Goal: Information Seeking & Learning: Understand process/instructions

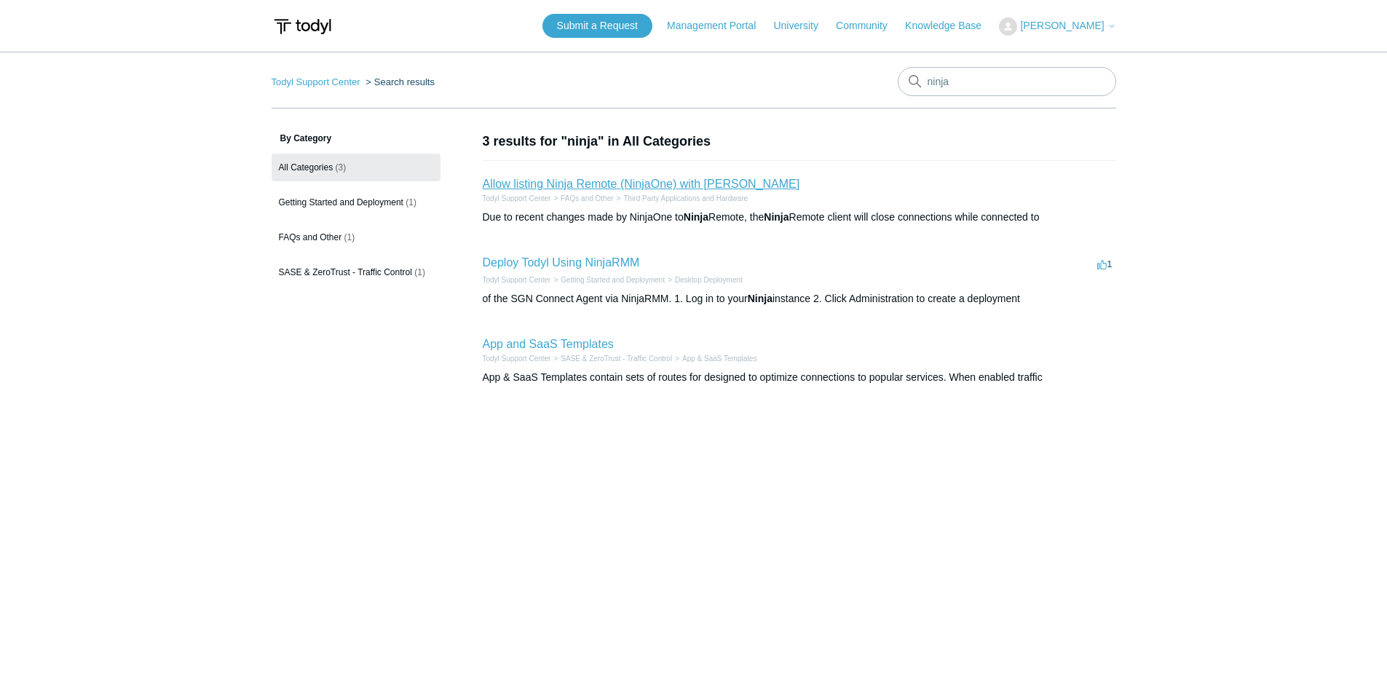
click at [645, 182] on link "Allow listing Ninja Remote (NinjaOne) with Todyl SASE" at bounding box center [641, 184] width 317 height 12
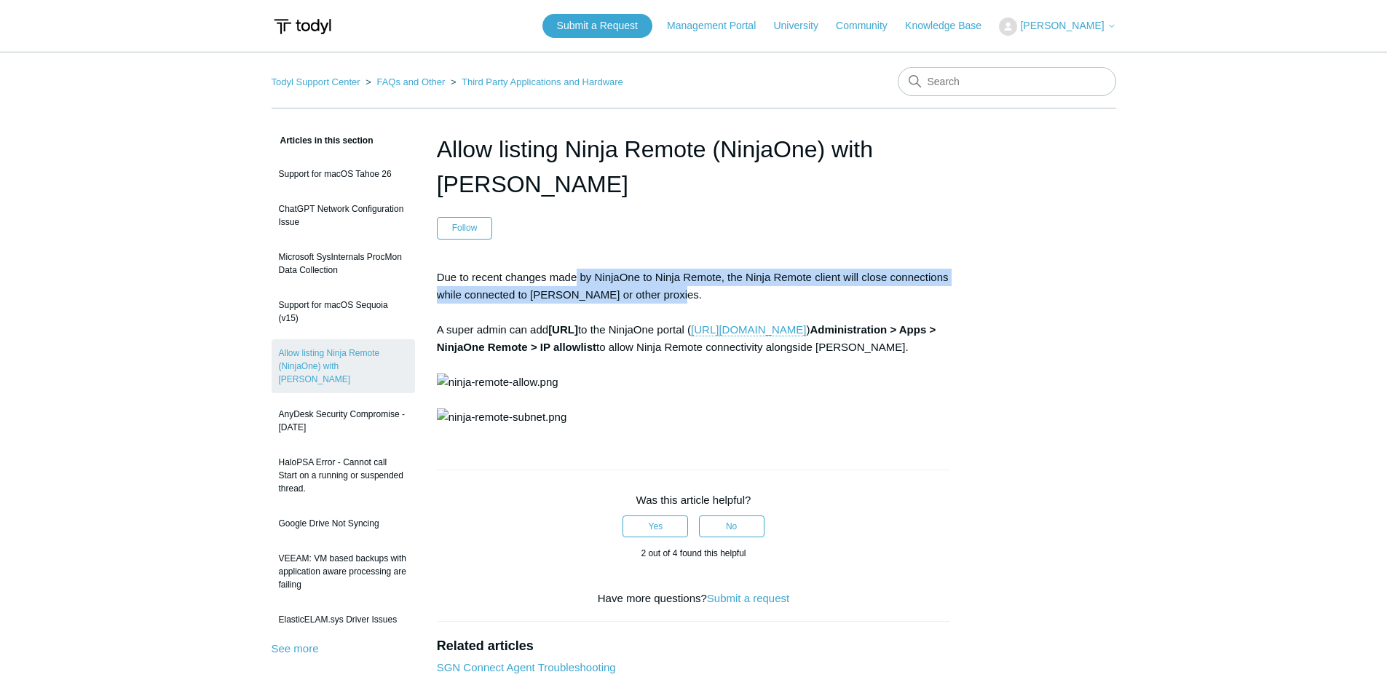
drag, startPoint x: 575, startPoint y: 276, endPoint x: 695, endPoint y: 288, distance: 120.8
click at [695, 288] on p "Due to recent changes made by NinjaOne to Ninja Remote, the Ninja Remote client…" at bounding box center [694, 347] width 514 height 157
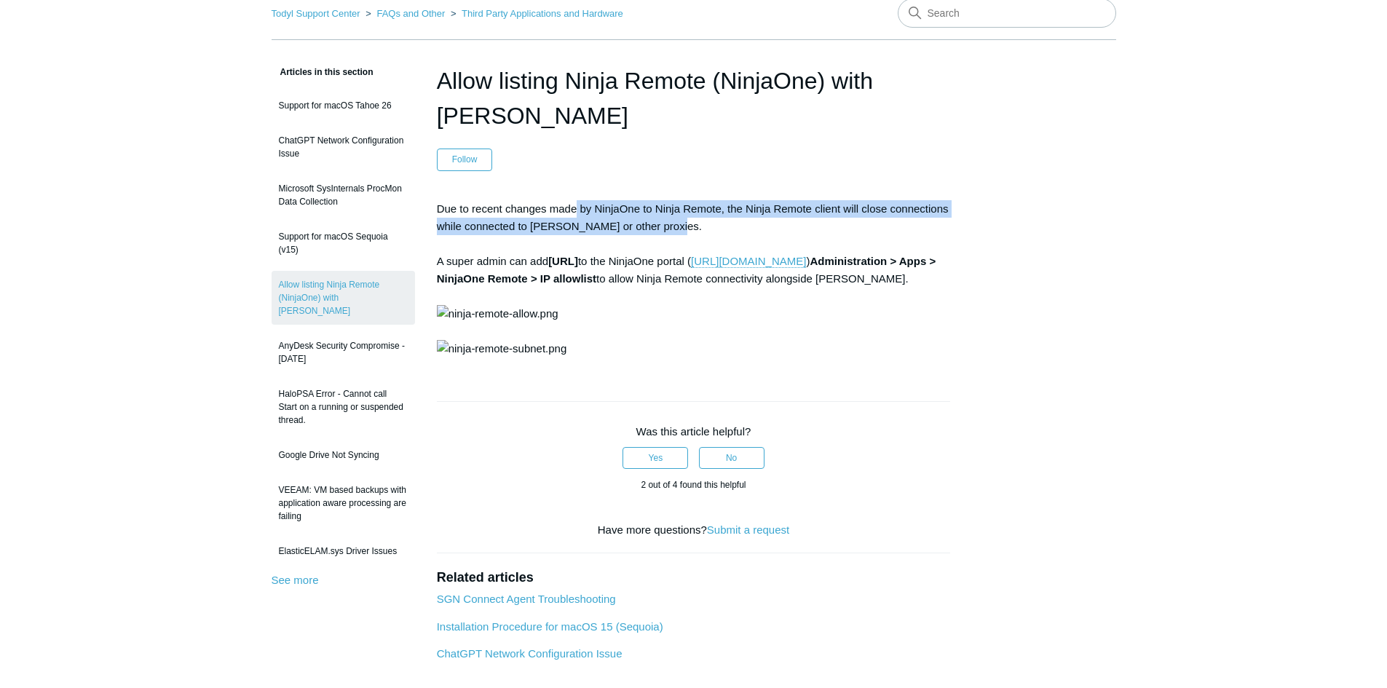
scroll to position [73, 0]
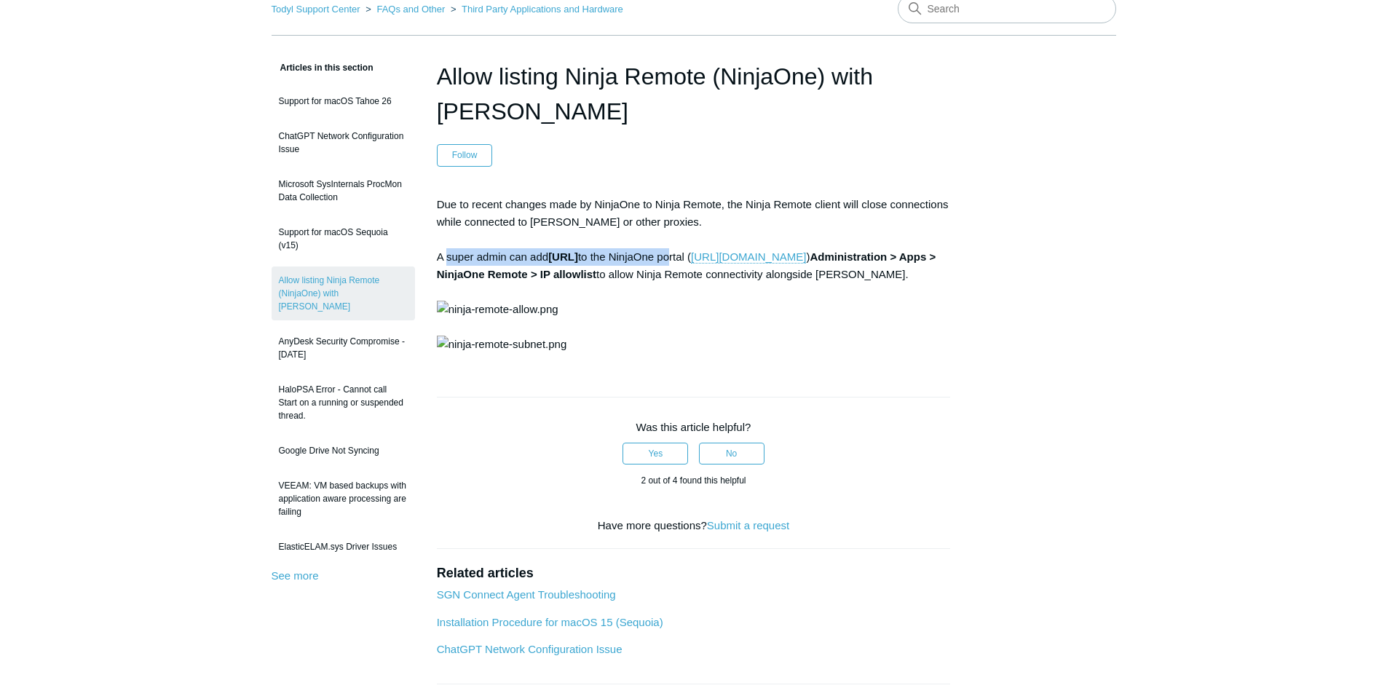
drag, startPoint x: 472, startPoint y: 263, endPoint x: 681, endPoint y: 259, distance: 209.0
click at [681, 259] on p "Due to recent changes made by NinjaOne to Ninja Remote, the Ninja Remote client…" at bounding box center [694, 274] width 514 height 157
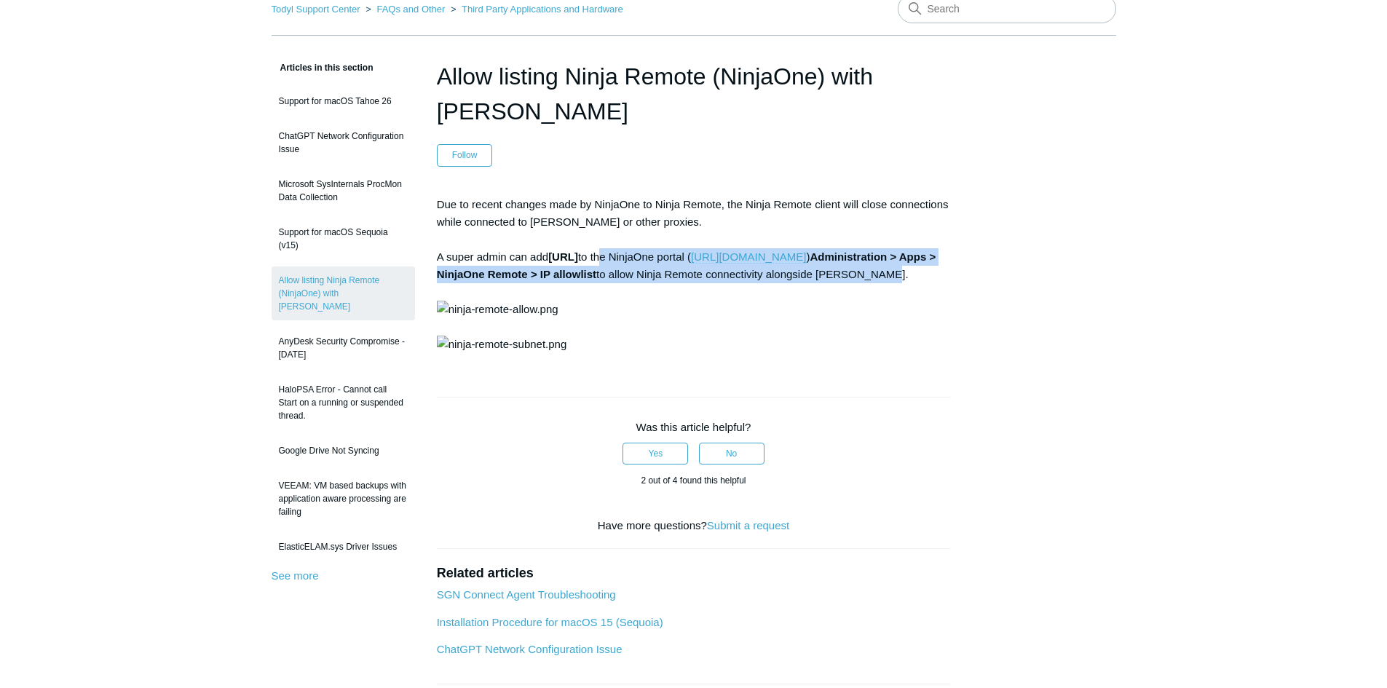
drag, startPoint x: 917, startPoint y: 274, endPoint x: 614, endPoint y: 264, distance: 303.0
click at [614, 264] on p "Due to recent changes made by NinjaOne to Ninja Remote, the Ninja Remote client…" at bounding box center [694, 274] width 514 height 157
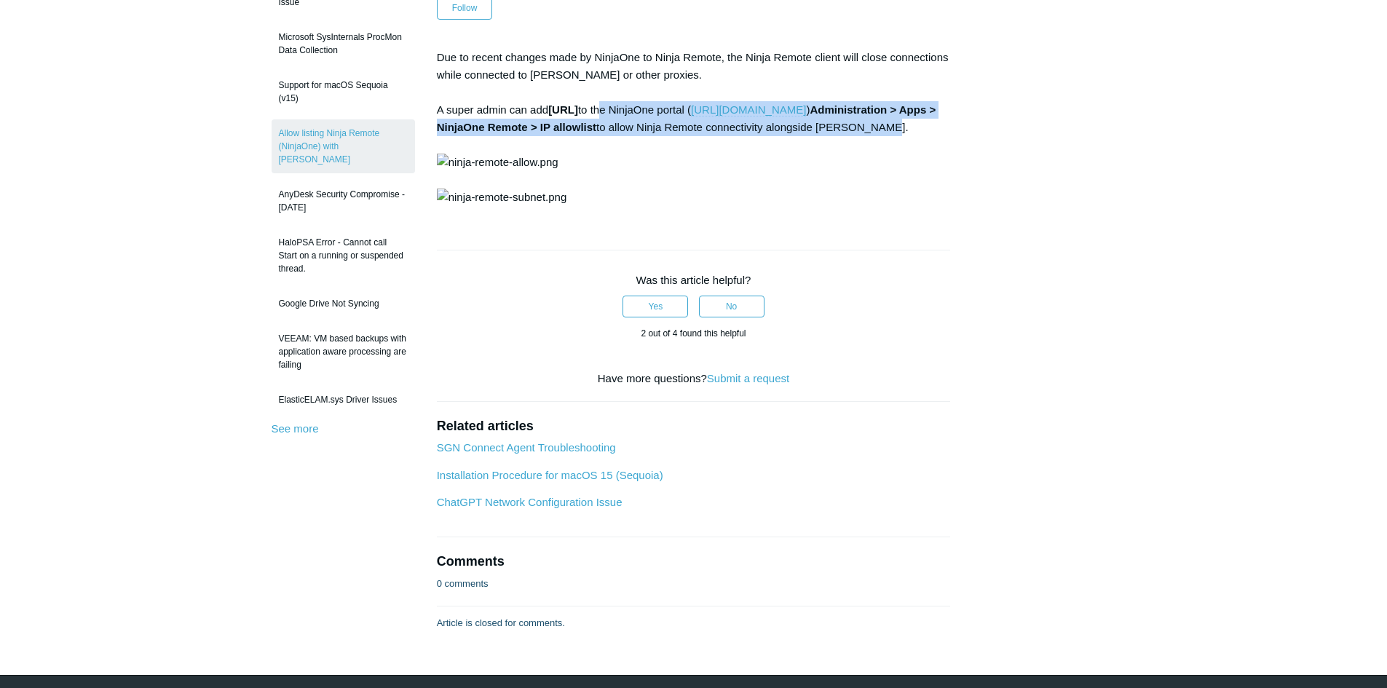
scroll to position [218, 0]
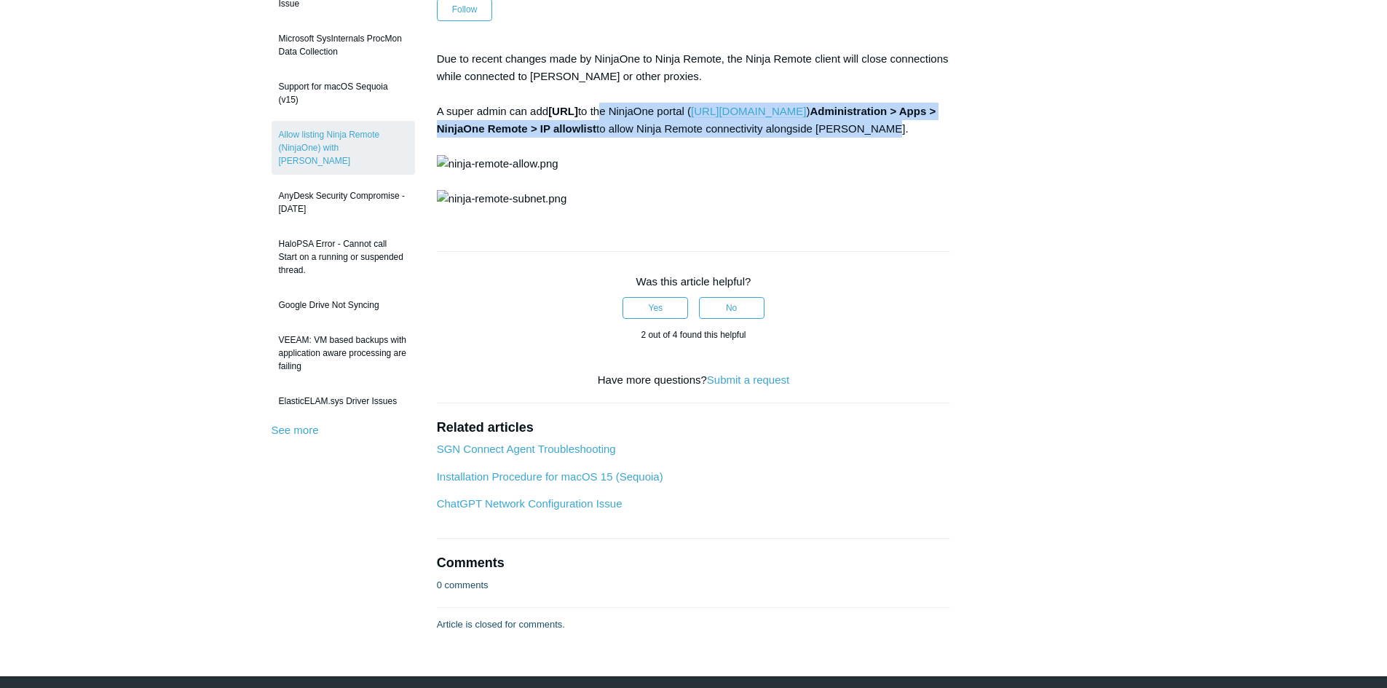
drag, startPoint x: 475, startPoint y: 110, endPoint x: 593, endPoint y: 115, distance: 118.0
click at [593, 115] on p "Due to recent changes made by NinjaOne to Ninja Remote, the Ninja Remote client…" at bounding box center [694, 128] width 514 height 157
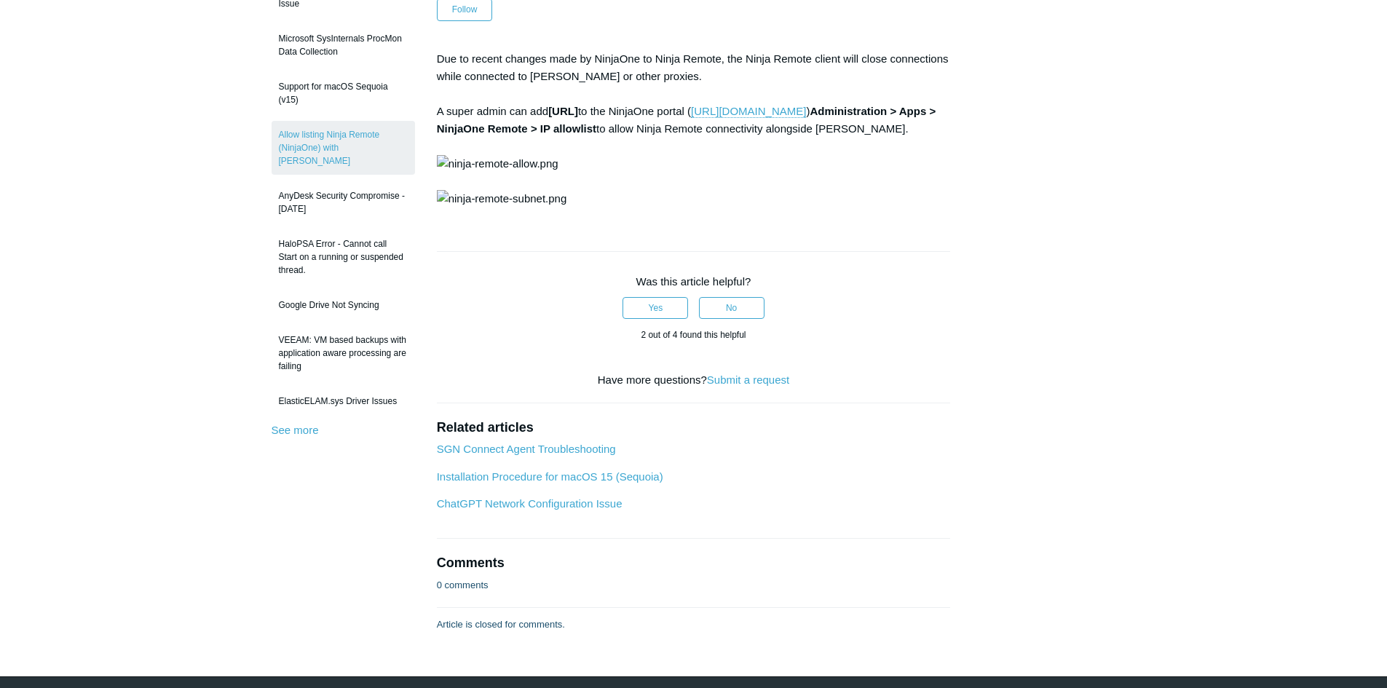
click at [642, 109] on p "Due to recent changes made by NinjaOne to Ninja Remote, the Ninja Remote client…" at bounding box center [694, 128] width 514 height 157
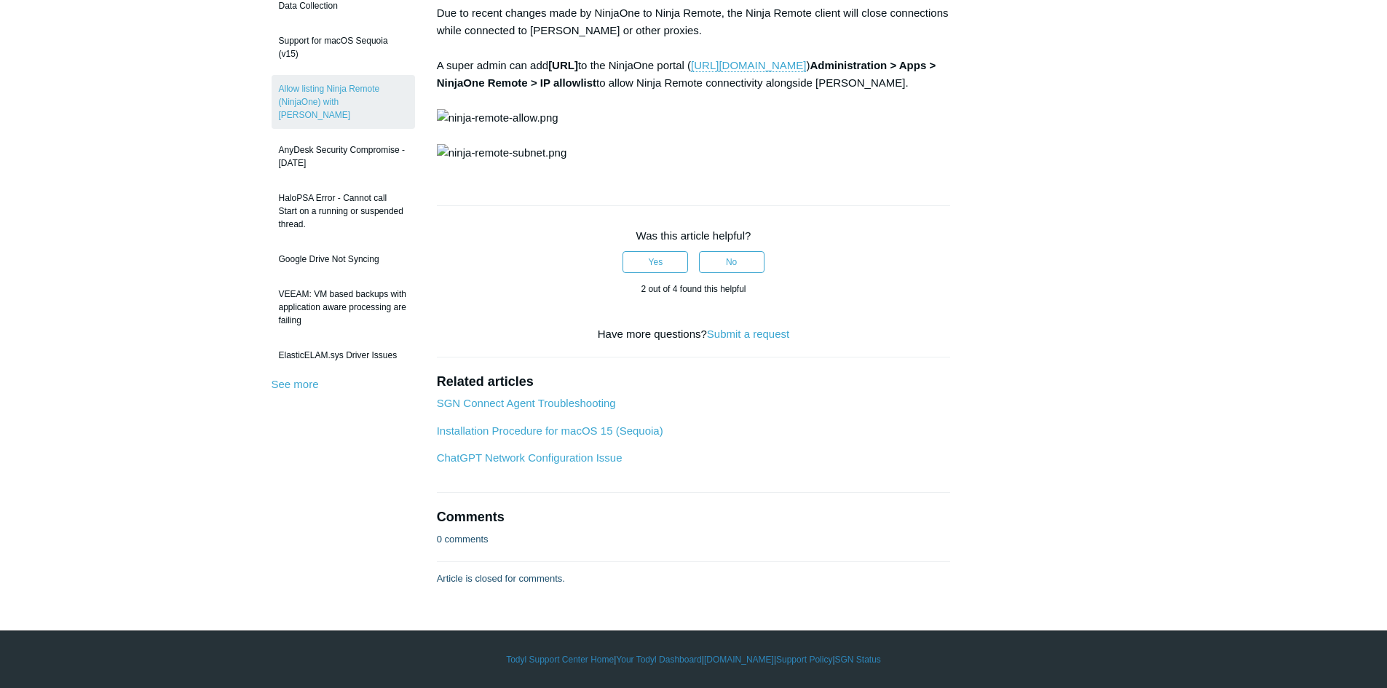
scroll to position [582, 0]
click at [654, 273] on button "Yes" at bounding box center [655, 262] width 66 height 22
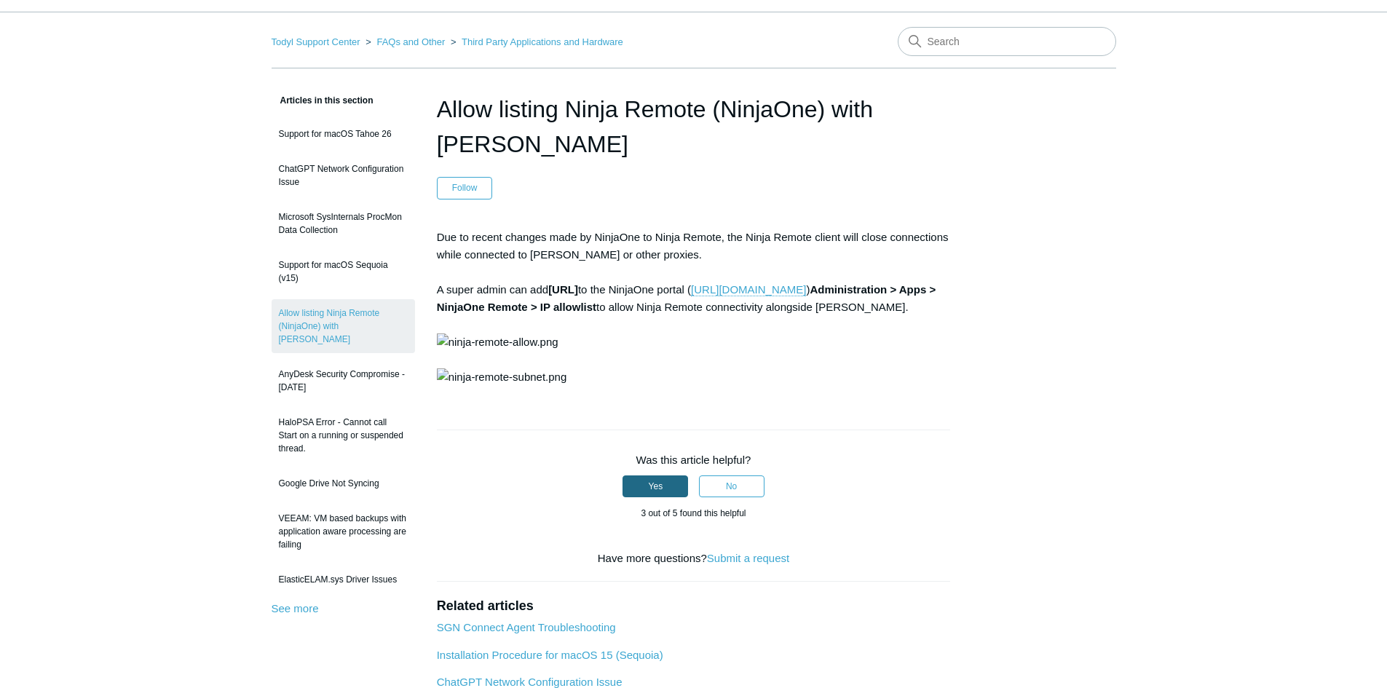
scroll to position [0, 0]
